Goal: Information Seeking & Learning: Learn about a topic

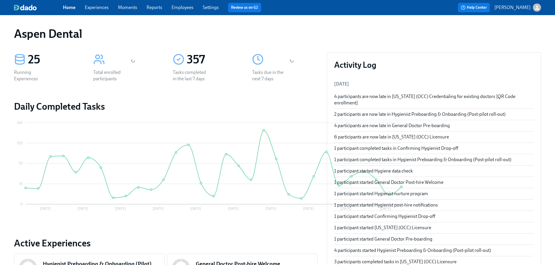
click at [98, 5] on link "Experiences" at bounding box center [97, 8] width 24 height 6
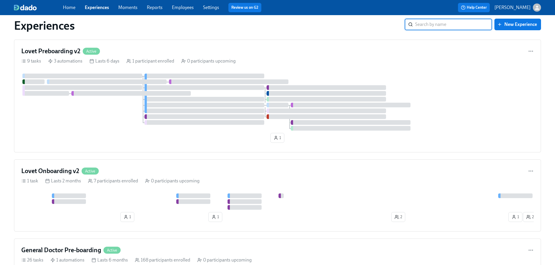
scroll to position [1579, 0]
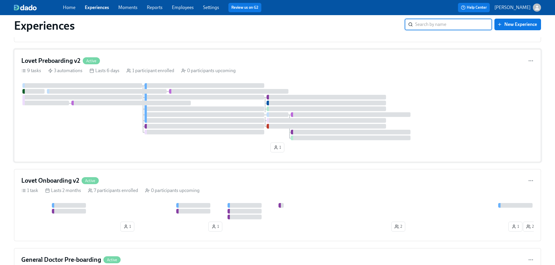
click at [54, 65] on h4 "Lovet Preboarding v2" at bounding box center [50, 60] width 59 height 9
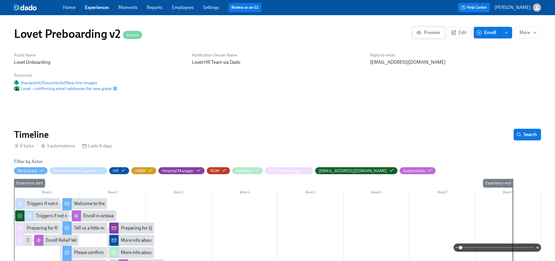
click at [415, 35] on button "Preview" at bounding box center [428, 33] width 32 height 12
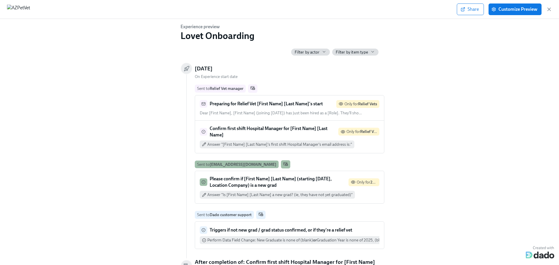
click at [306, 104] on strong "Preparing for Relief Vet [First Name] [Last Name]'s start" at bounding box center [266, 104] width 113 height 6
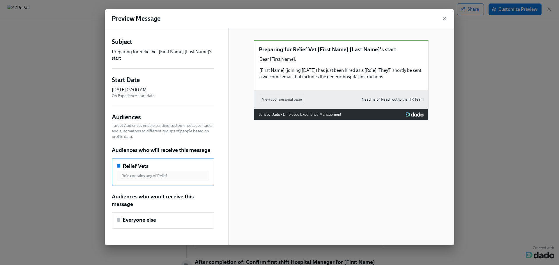
click at [447, 20] on div "Preview Message" at bounding box center [279, 18] width 349 height 19
click at [444, 17] on icon "button" at bounding box center [444, 19] width 6 height 6
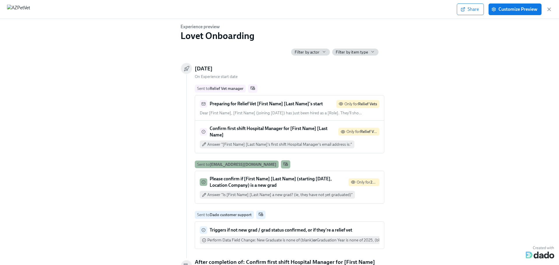
click at [292, 128] on strong "Confirm first shift Hospital Manager for [First Name] [Last Name]" at bounding box center [269, 132] width 118 height 12
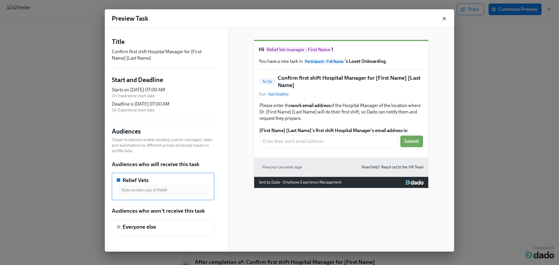
click at [444, 20] on icon "button" at bounding box center [444, 19] width 6 height 6
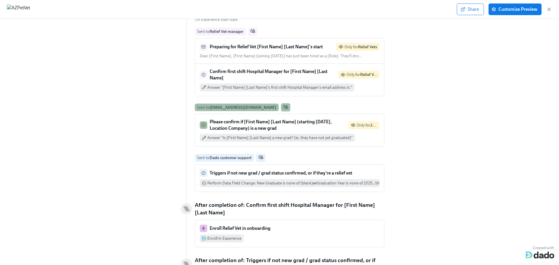
scroll to position [58, 0]
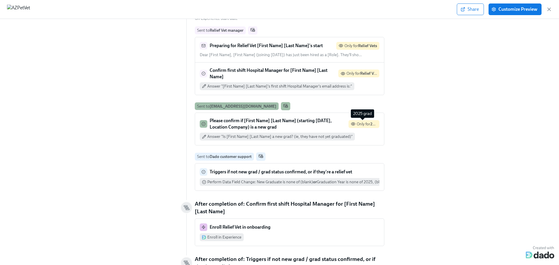
click at [368, 125] on span "Only for 2025 grad" at bounding box center [373, 124] width 32 height 5
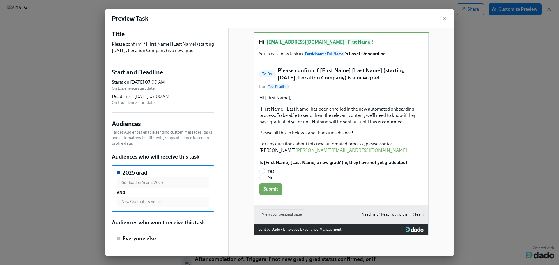
scroll to position [0, 0]
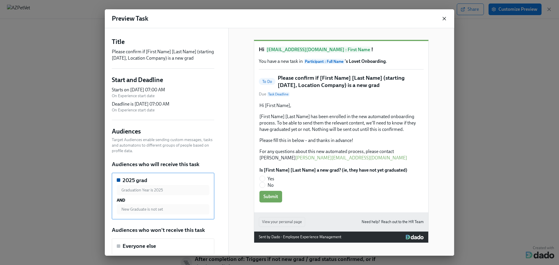
click at [447, 19] on icon "button" at bounding box center [444, 19] width 6 height 6
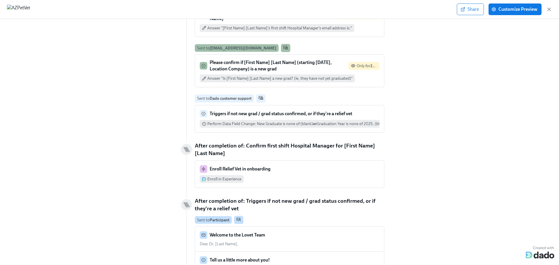
scroll to position [146, 0]
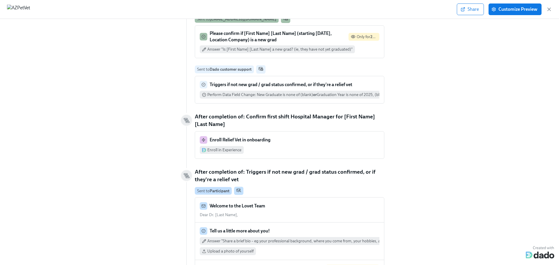
click at [313, 138] on div "Enroll Relief Vet in onboarding" at bounding box center [290, 140] width 180 height 8
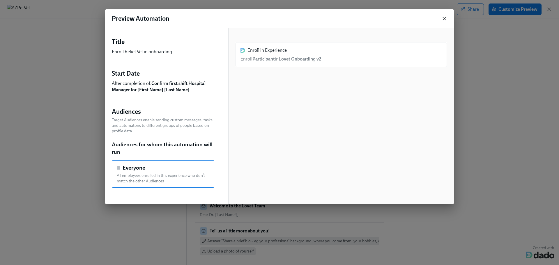
click at [443, 18] on icon "button" at bounding box center [444, 19] width 6 height 6
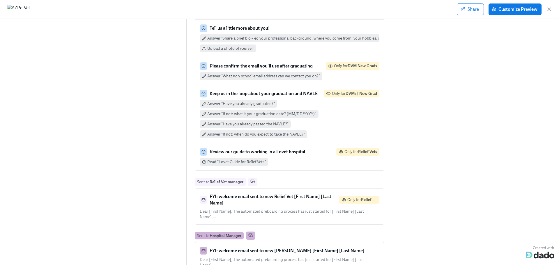
scroll to position [349, 0]
click at [266, 151] on strong "Review our guide to working in a Lovet hospital" at bounding box center [258, 151] width 96 height 6
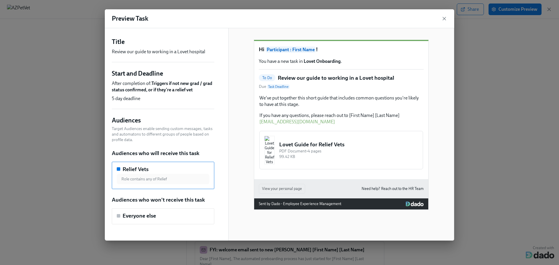
click at [281, 153] on div "Lovet Guide for Relief Vets PDF Document • 4 pages 99.42 KB" at bounding box center [341, 150] width 165 height 40
click at [322, 160] on div "Lovet Guide for Relief Vets PDF Document • 4 pages 99.42 KB" at bounding box center [341, 150] width 165 height 40
click at [443, 18] on icon "button" at bounding box center [444, 19] width 6 height 6
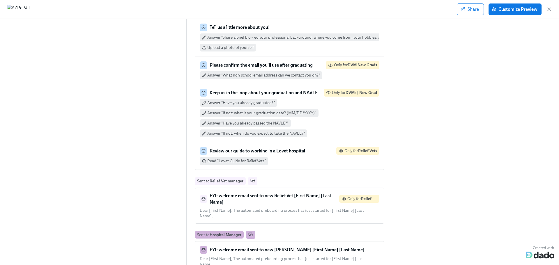
click at [296, 194] on strong "FYI: welcome email sent to new Relief Vet [First Name] [Last Name]" at bounding box center [271, 199] width 122 height 12
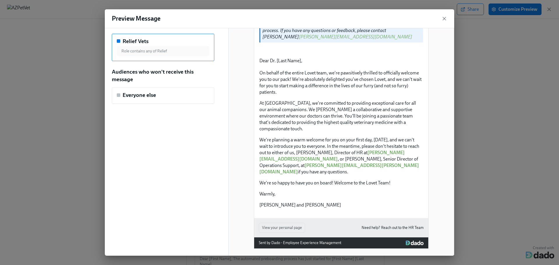
scroll to position [219, 0]
click at [444, 18] on icon "button" at bounding box center [444, 19] width 6 height 6
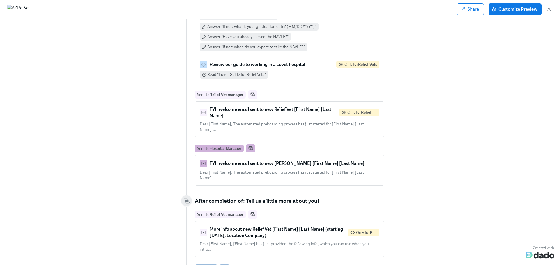
scroll to position [437, 0]
click at [309, 160] on strong "FYI: welcome email sent to new [PERSON_NAME] [First Name] [Last Name]" at bounding box center [287, 163] width 155 height 6
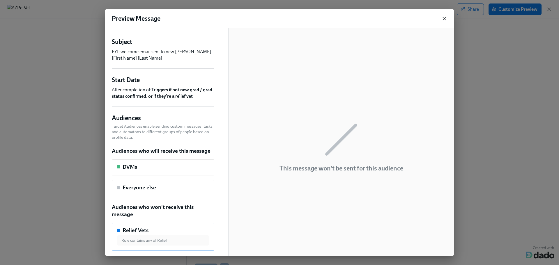
click at [443, 19] on icon "button" at bounding box center [444, 19] width 6 height 6
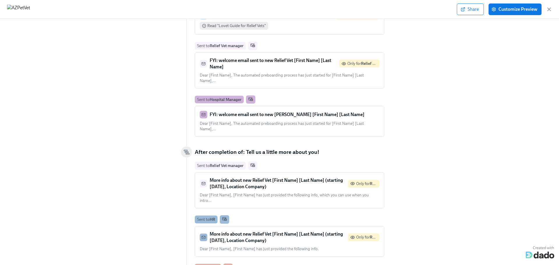
scroll to position [495, 0]
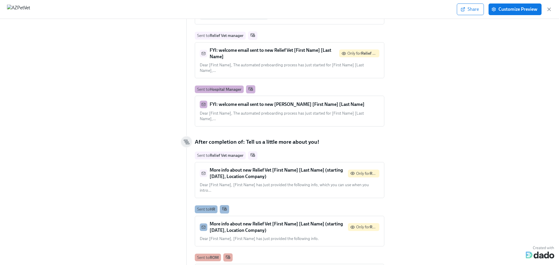
click at [284, 167] on strong "More info about new Relief Vet [First Name] [Last Name] (starting [DATE], Locat…" at bounding box center [276, 173] width 133 height 12
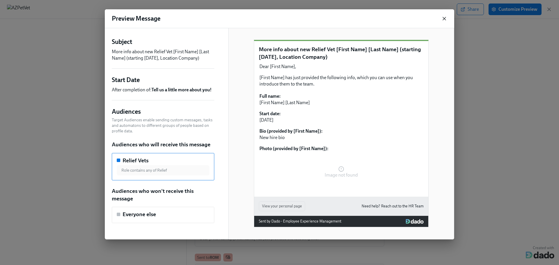
click at [444, 20] on icon "button" at bounding box center [444, 19] width 6 height 6
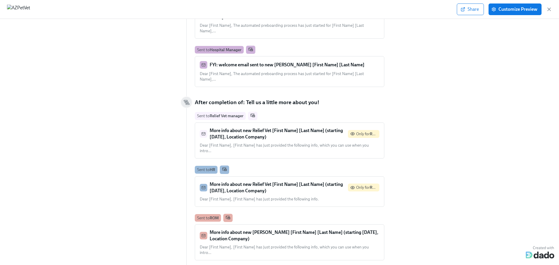
scroll to position [553, 0]
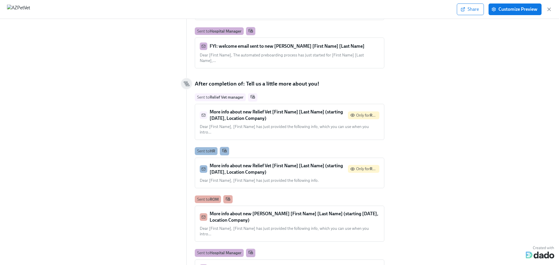
click at [286, 163] on strong "More info about new Relief Vet [First Name] [Last Name] (starting [DATE], Locat…" at bounding box center [276, 169] width 133 height 12
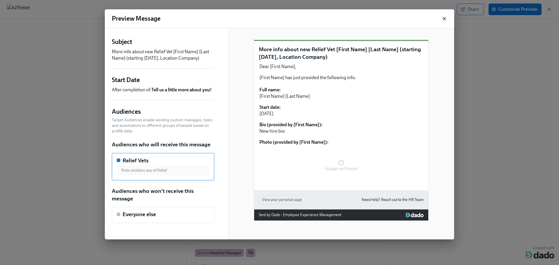
click at [446, 20] on icon "button" at bounding box center [444, 19] width 6 height 6
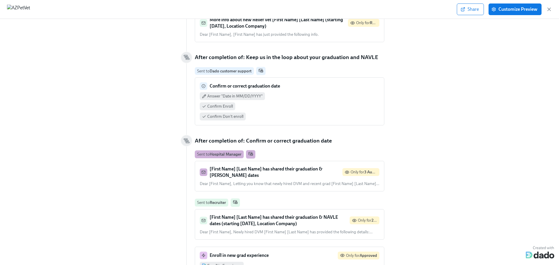
scroll to position [874, 0]
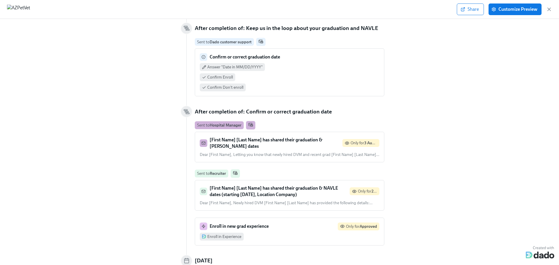
click at [474, 187] on div "Experience preview Lovet Onboarding Filter by actor Filter by item type [DATE] …" at bounding box center [279, 142] width 559 height 246
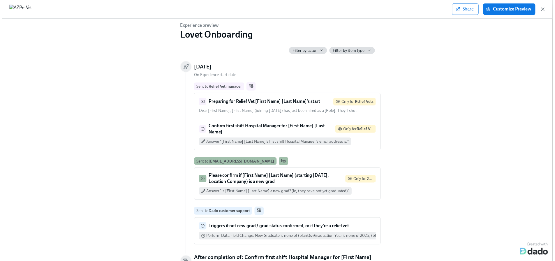
scroll to position [0, 0]
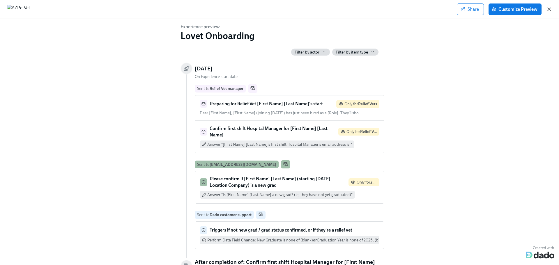
click at [550, 9] on icon "button" at bounding box center [549, 9] width 6 height 6
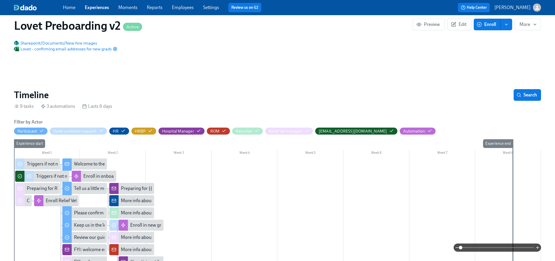
scroll to position [29, 0]
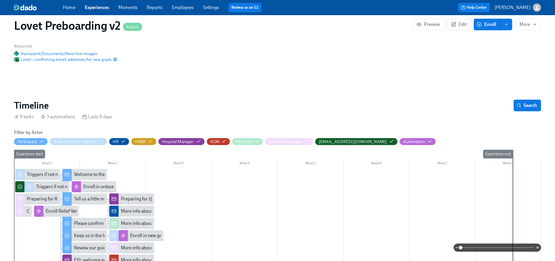
click at [102, 10] on link "Experiences" at bounding box center [97, 8] width 24 height 6
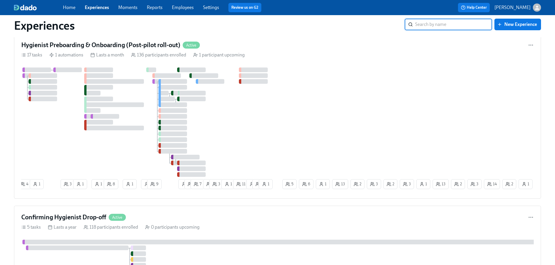
scroll to position [29, 0]
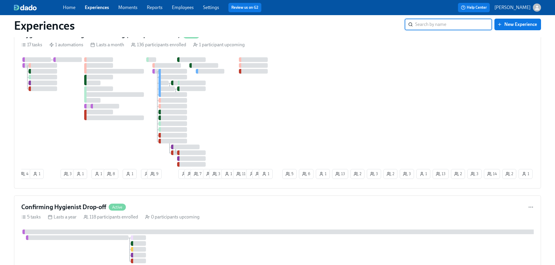
click at [455, 22] on input "search" at bounding box center [453, 25] width 77 height 12
type input "lovet"
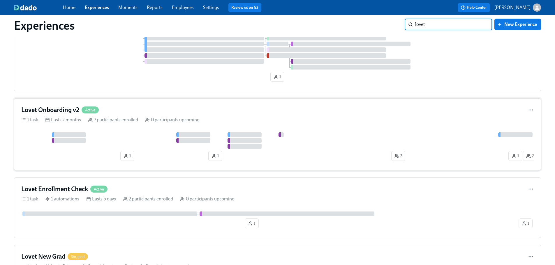
scroll to position [87, 0]
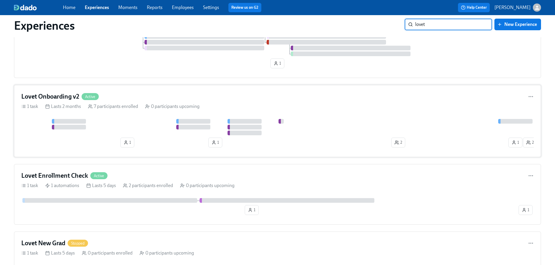
click at [58, 94] on h4 "Lovet Onboarding v2" at bounding box center [50, 96] width 58 height 9
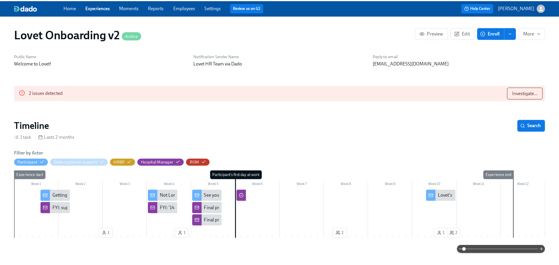
scroll to position [0, 1378]
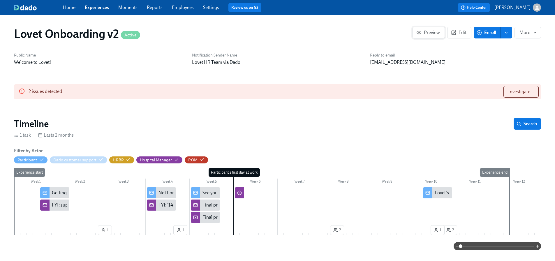
click at [423, 30] on span "Preview" at bounding box center [428, 33] width 22 height 6
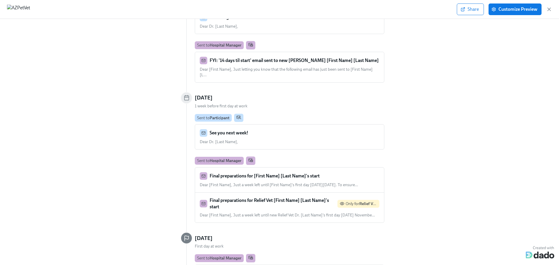
scroll to position [262, 0]
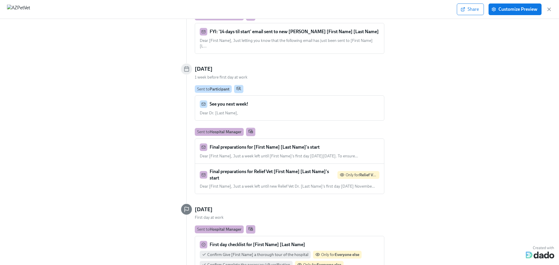
click at [305, 169] on strong "Final preparations for Relief Vet [First Name] [Last Name]'s start" at bounding box center [269, 175] width 119 height 12
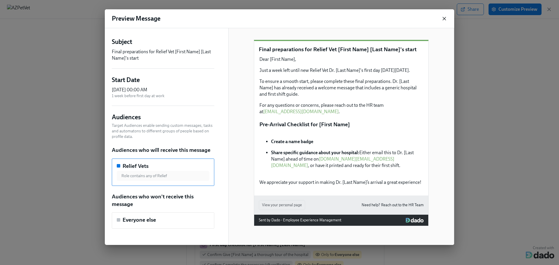
click at [446, 19] on icon "button" at bounding box center [444, 19] width 6 height 6
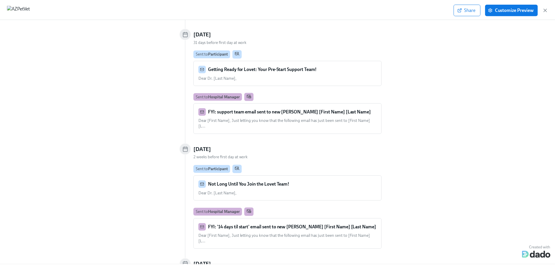
scroll to position [0, 0]
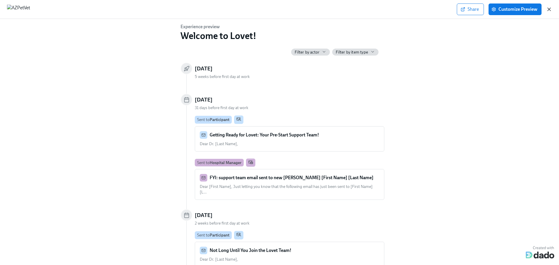
click at [549, 8] on icon "button" at bounding box center [549, 9] width 6 height 6
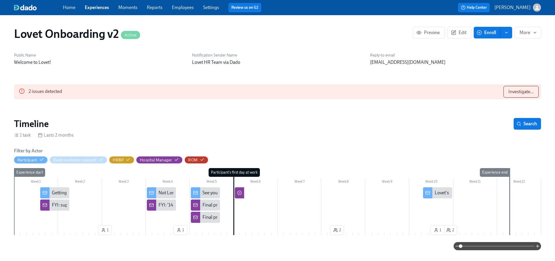
click at [101, 6] on link "Experiences" at bounding box center [97, 8] width 24 height 6
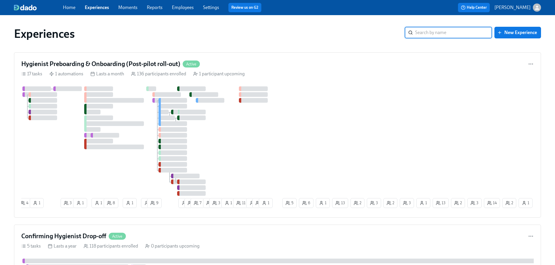
click at [439, 31] on input "search" at bounding box center [453, 33] width 77 height 12
type input "relief"
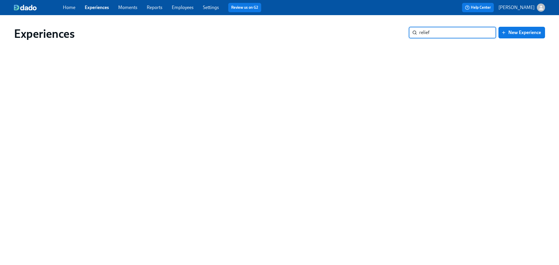
click at [425, 33] on input "relief" at bounding box center [457, 33] width 77 height 12
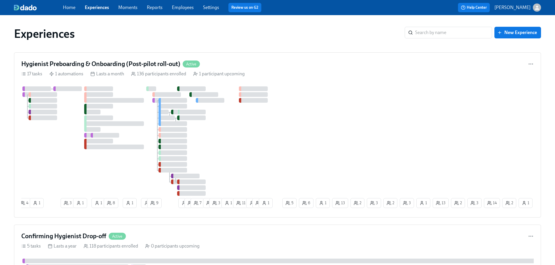
click at [180, 8] on link "Employees" at bounding box center [183, 8] width 22 height 6
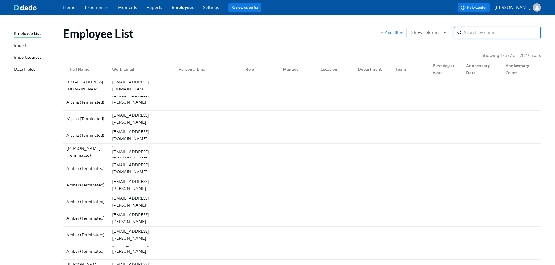
click at [159, 6] on link "Reports" at bounding box center [154, 8] width 16 height 6
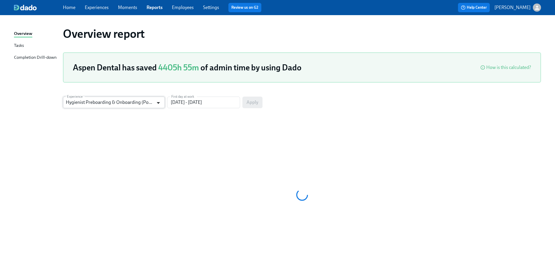
click at [156, 105] on icon "Open" at bounding box center [158, 103] width 8 height 8
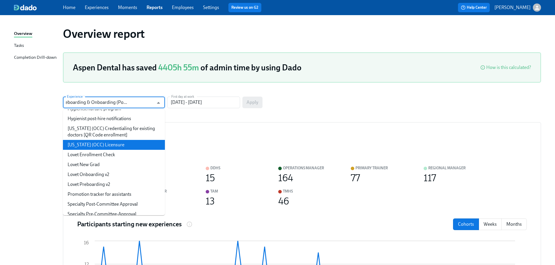
scroll to position [116, 0]
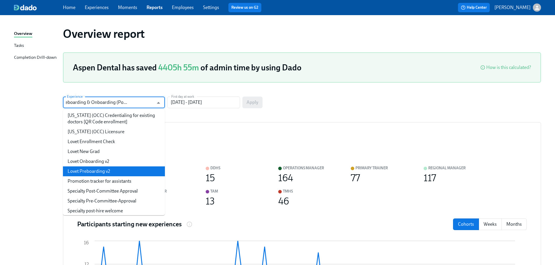
click at [109, 169] on li "Lovet Preboarding v2" at bounding box center [114, 172] width 102 height 10
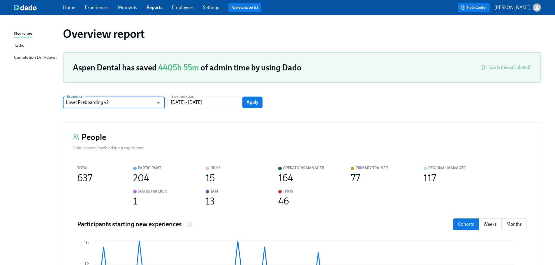
scroll to position [0, 0]
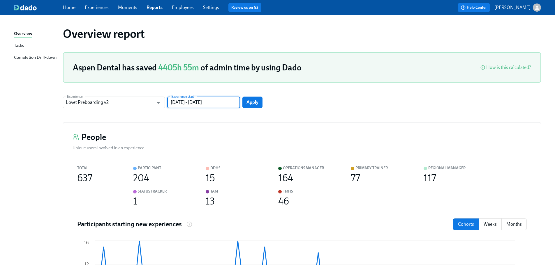
click at [219, 102] on input "[DATE] - [DATE]" at bounding box center [203, 103] width 73 height 12
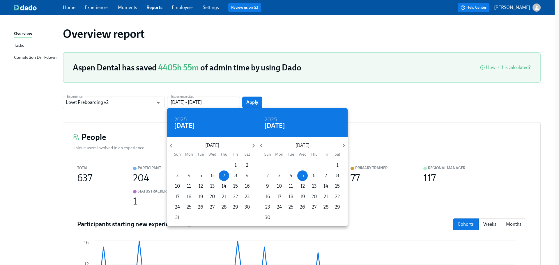
click at [253, 101] on div at bounding box center [279, 132] width 559 height 265
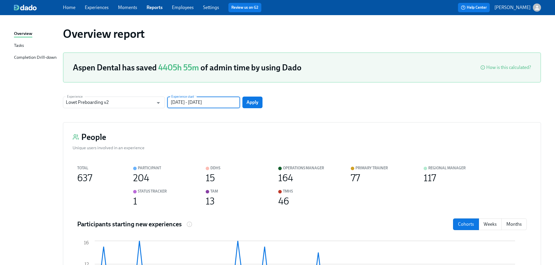
click at [250, 104] on span "Apply" at bounding box center [252, 103] width 12 height 6
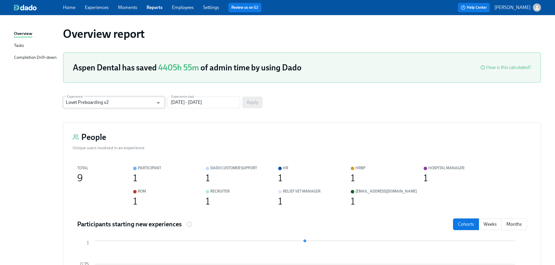
click at [120, 103] on input "Lovet Preboarding v2" at bounding box center [110, 103] width 88 height 12
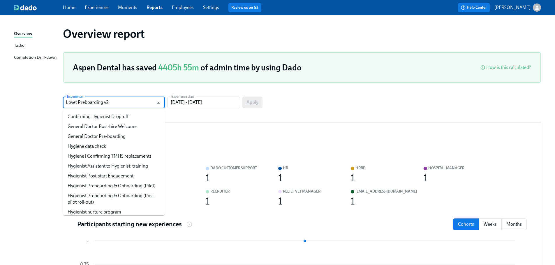
scroll to position [79, 0]
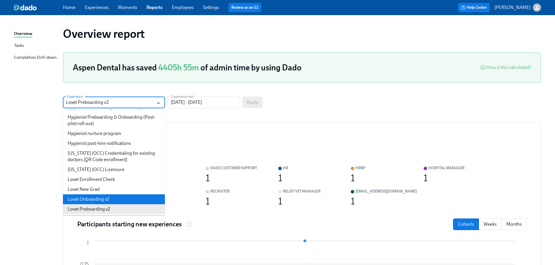
click at [134, 197] on li "Lovet Onboarding v2" at bounding box center [114, 200] width 102 height 10
type input "Lovet Onboarding v2"
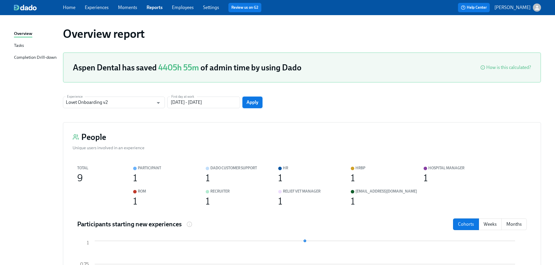
click at [248, 102] on span "Apply" at bounding box center [252, 103] width 12 height 6
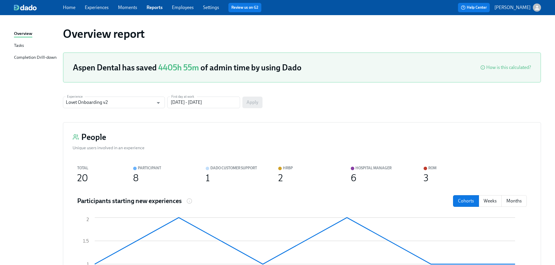
click at [128, 8] on link "Moments" at bounding box center [127, 8] width 19 height 6
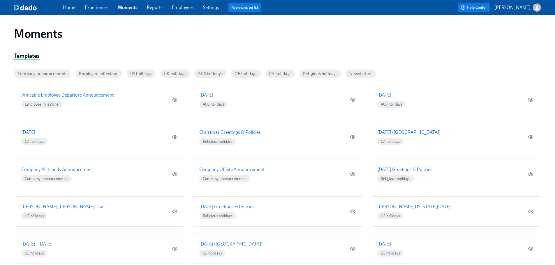
click at [98, 8] on link "Experiences" at bounding box center [97, 8] width 24 height 6
